Goal: Navigation & Orientation: Find specific page/section

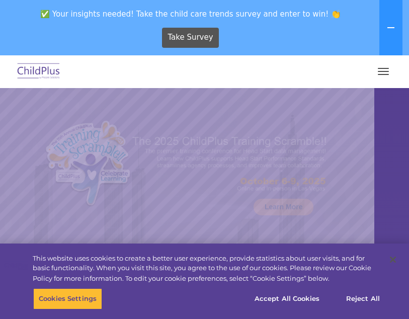
select select "MEDIUM"
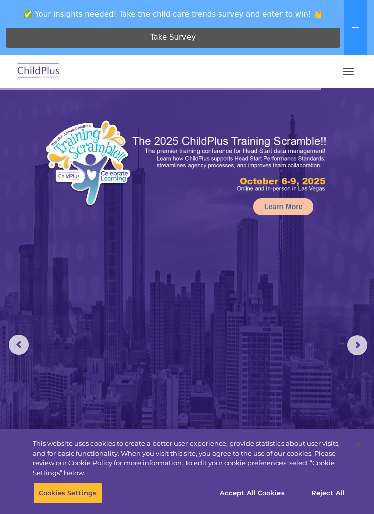
click at [47, 72] on img at bounding box center [38, 72] width 47 height 24
click at [344, 75] on button "button" at bounding box center [348, 71] width 21 height 16
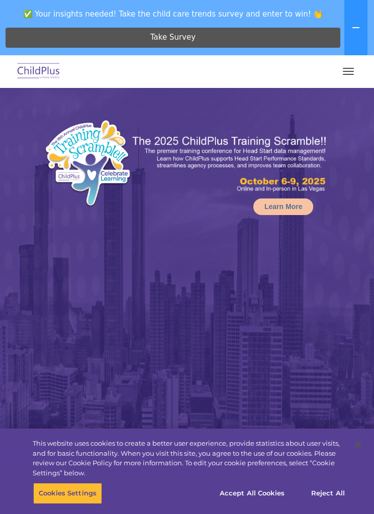
select select "MEDIUM"
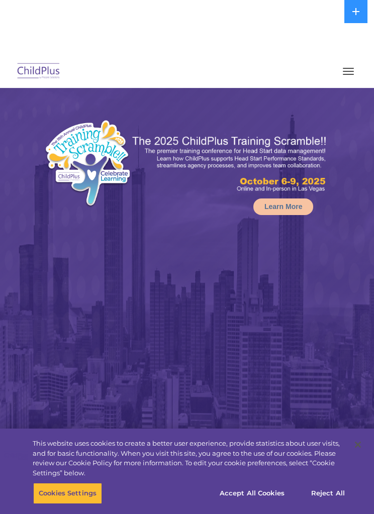
select select "MEDIUM"
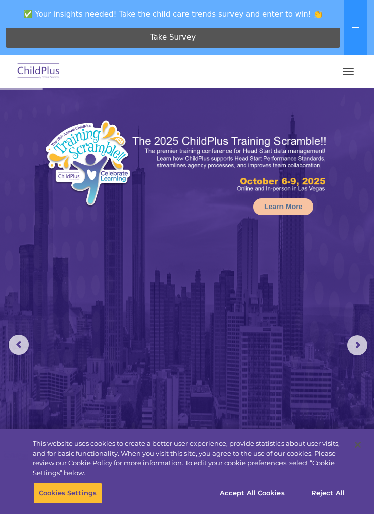
click at [349, 72] on button "button" at bounding box center [348, 71] width 21 height 16
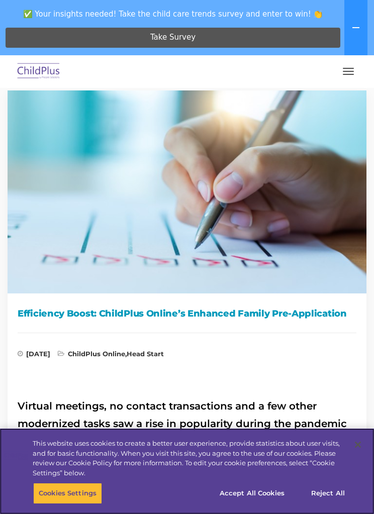
scroll to position [22, 0]
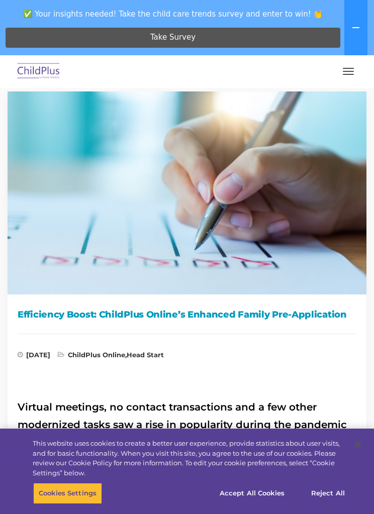
click at [349, 75] on button "button" at bounding box center [348, 71] width 21 height 16
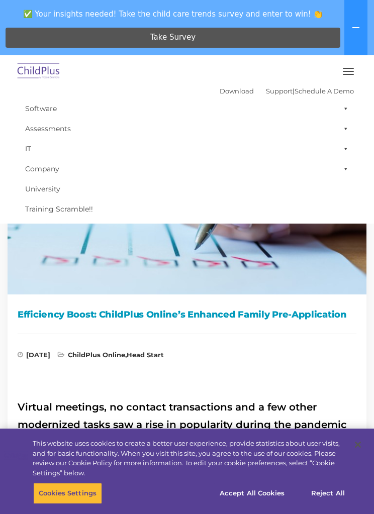
click at [318, 283] on img at bounding box center [187, 189] width 374 height 211
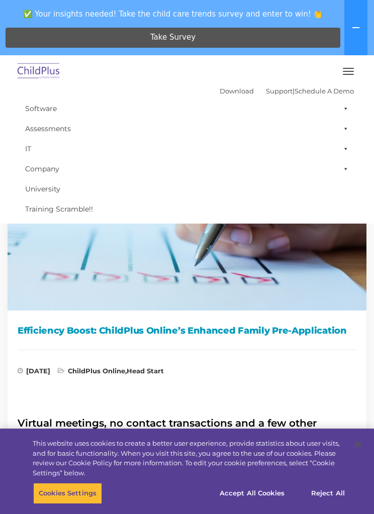
scroll to position [0, 0]
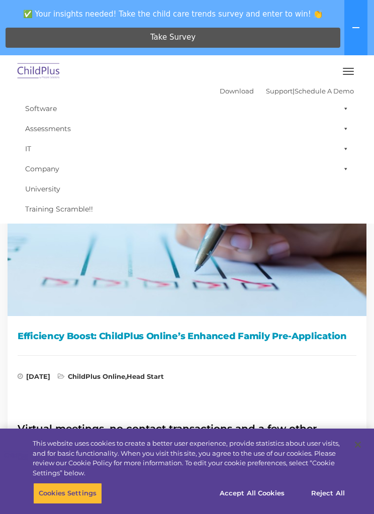
click at [41, 75] on img at bounding box center [38, 72] width 47 height 24
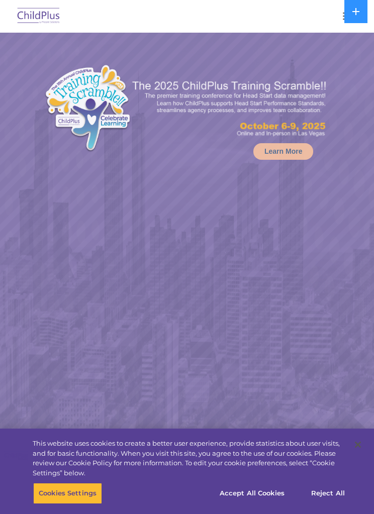
select select "MEDIUM"
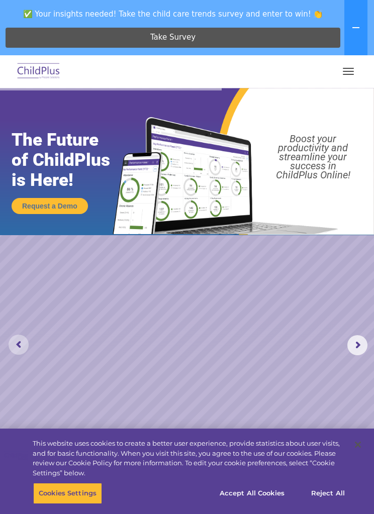
click at [24, 347] on rs-arrow at bounding box center [19, 345] width 20 height 20
